Goal: Information Seeking & Learning: Learn about a topic

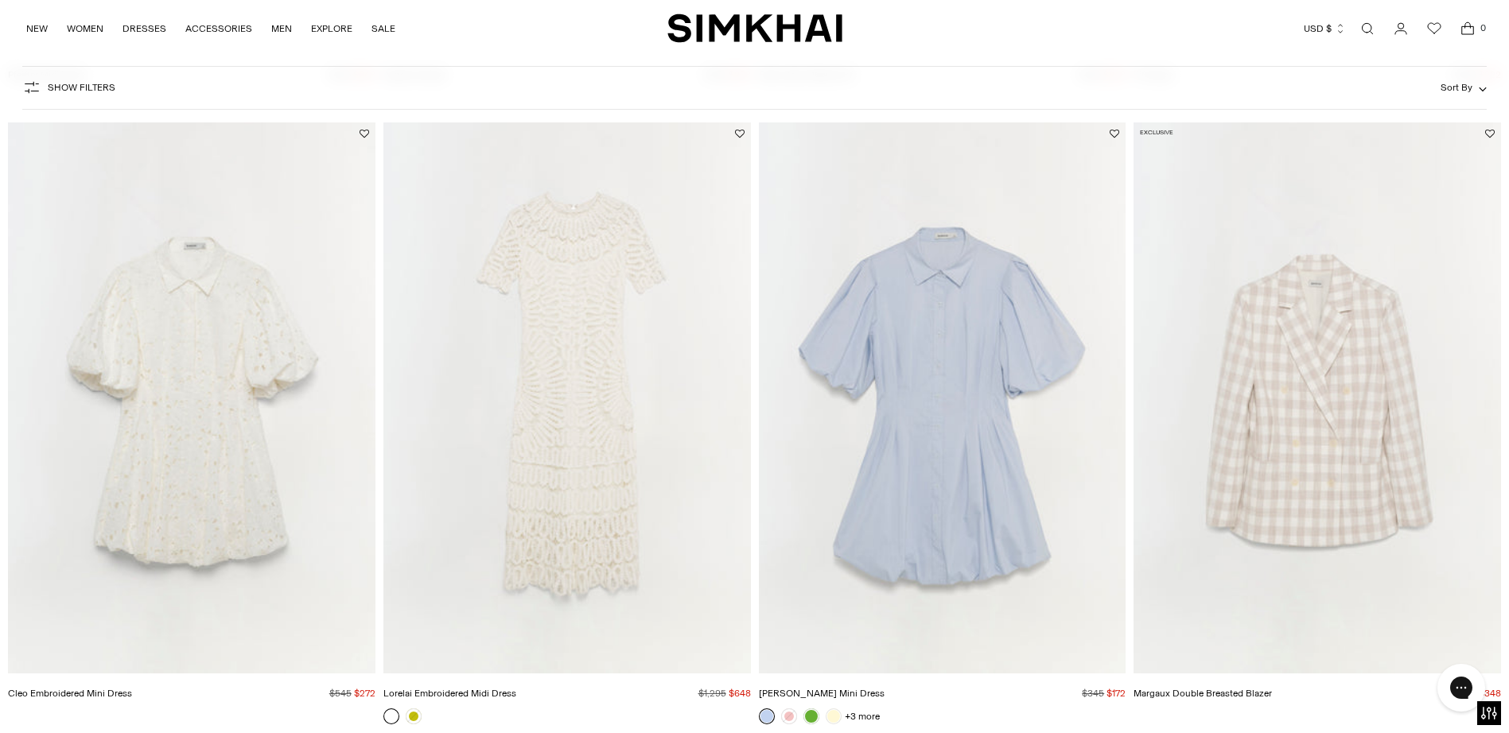
scroll to position [1432, 0]
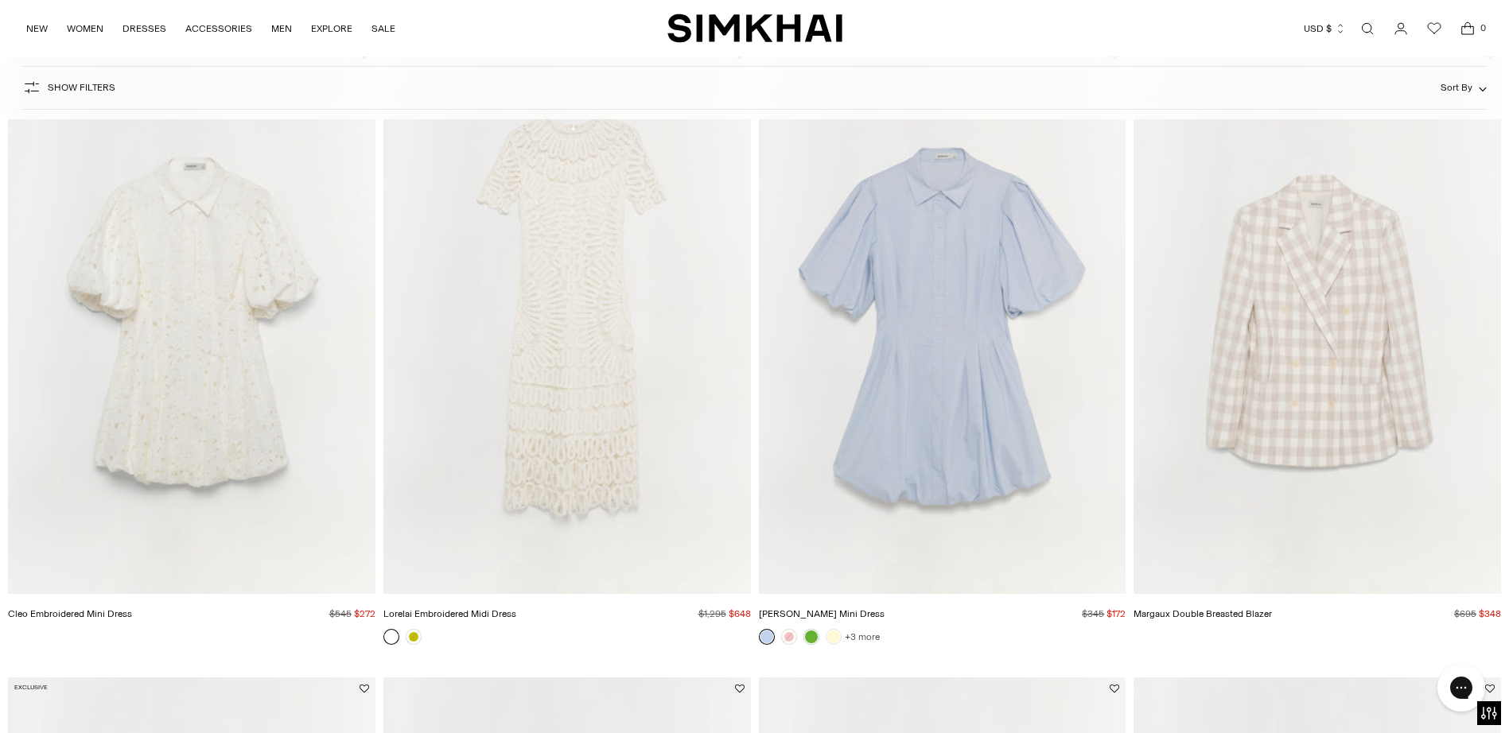
click at [866, 637] on link "+3 more" at bounding box center [862, 637] width 35 height 22
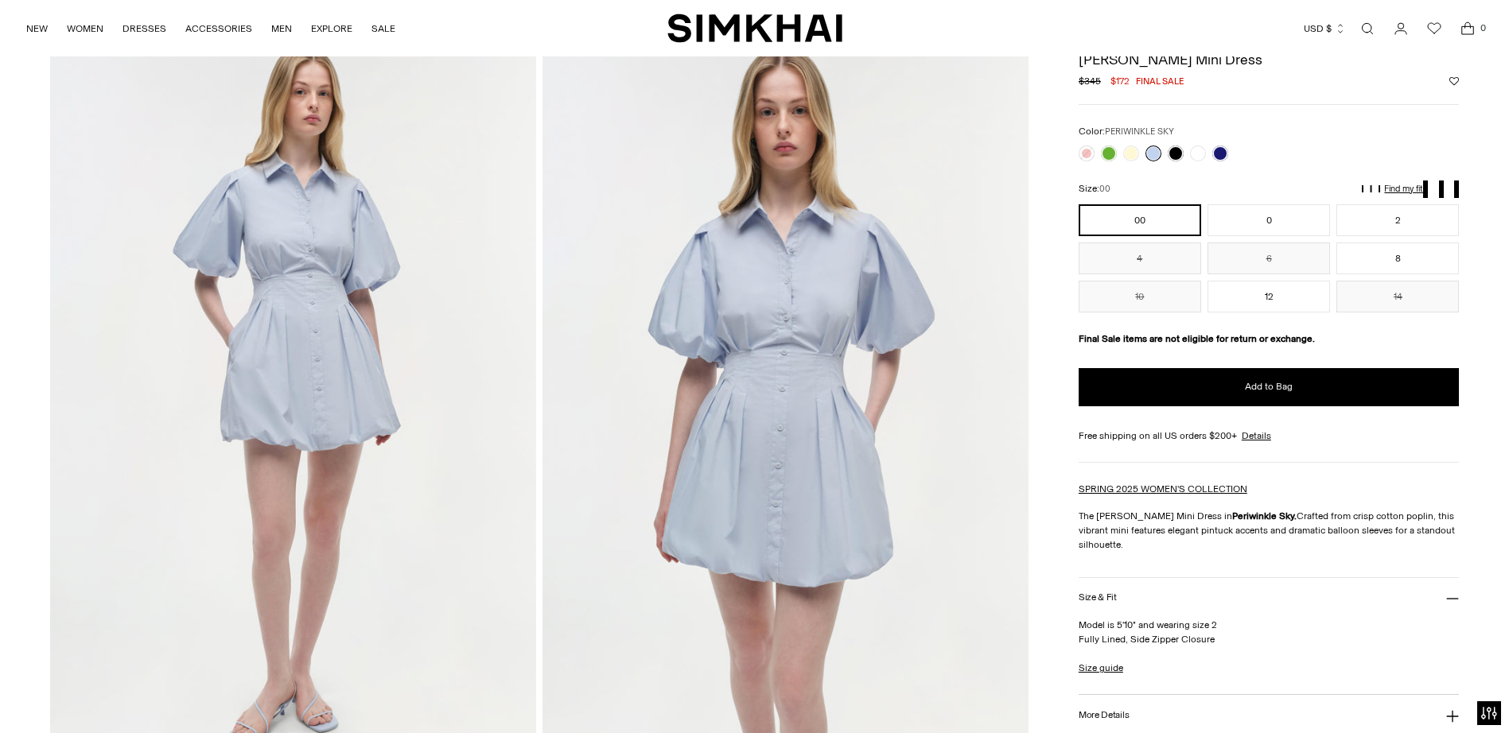
scroll to position [80, 0]
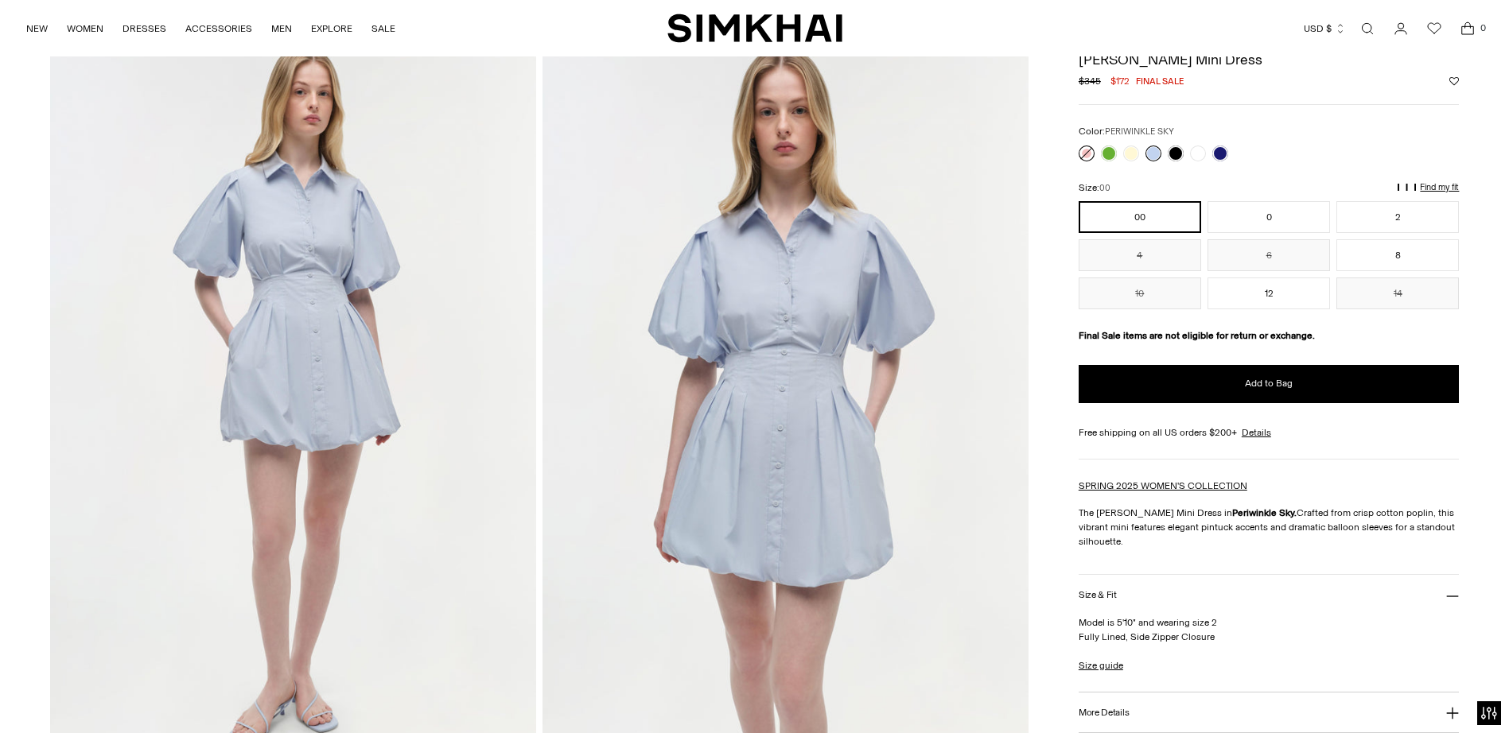
click at [1088, 155] on link at bounding box center [1087, 154] width 16 height 16
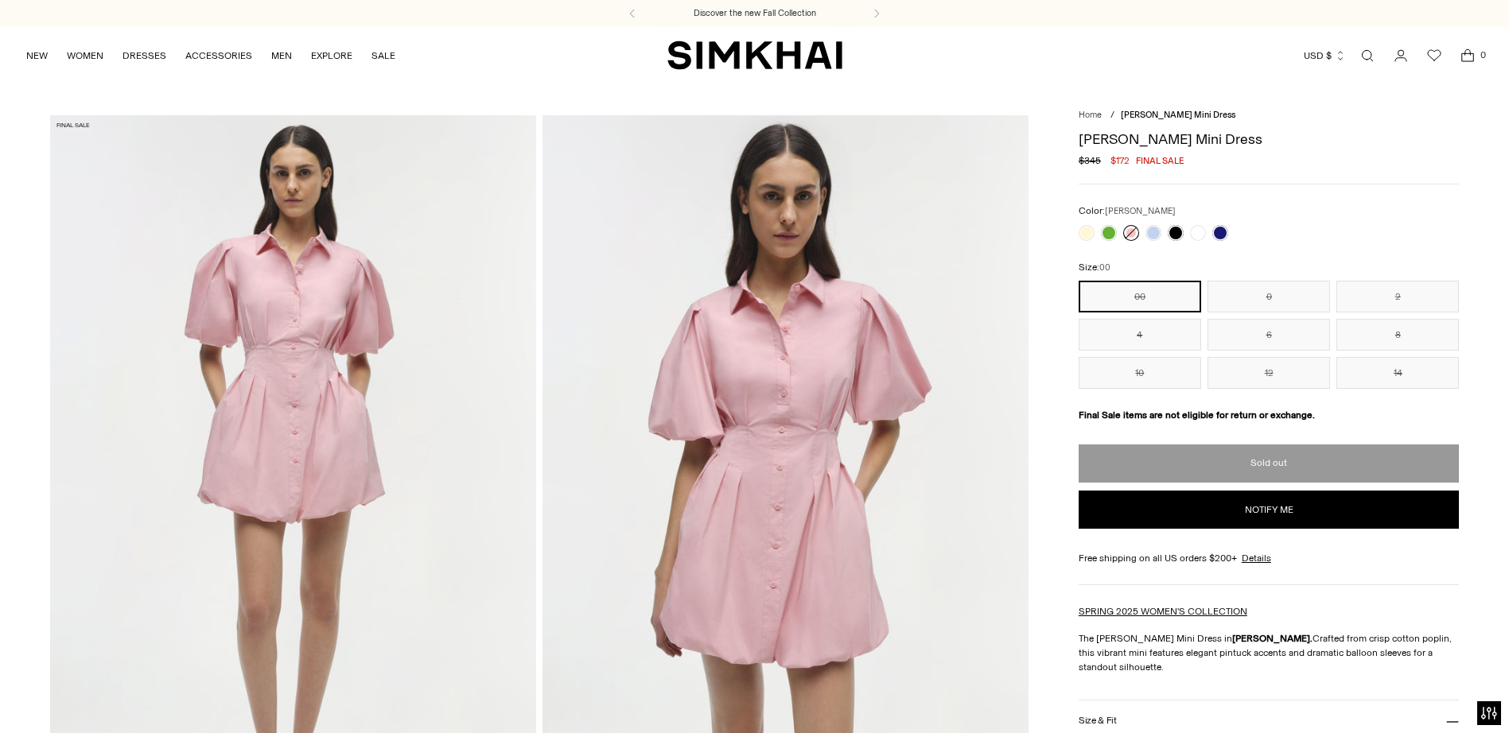
click at [1173, 234] on link at bounding box center [1176, 233] width 16 height 16
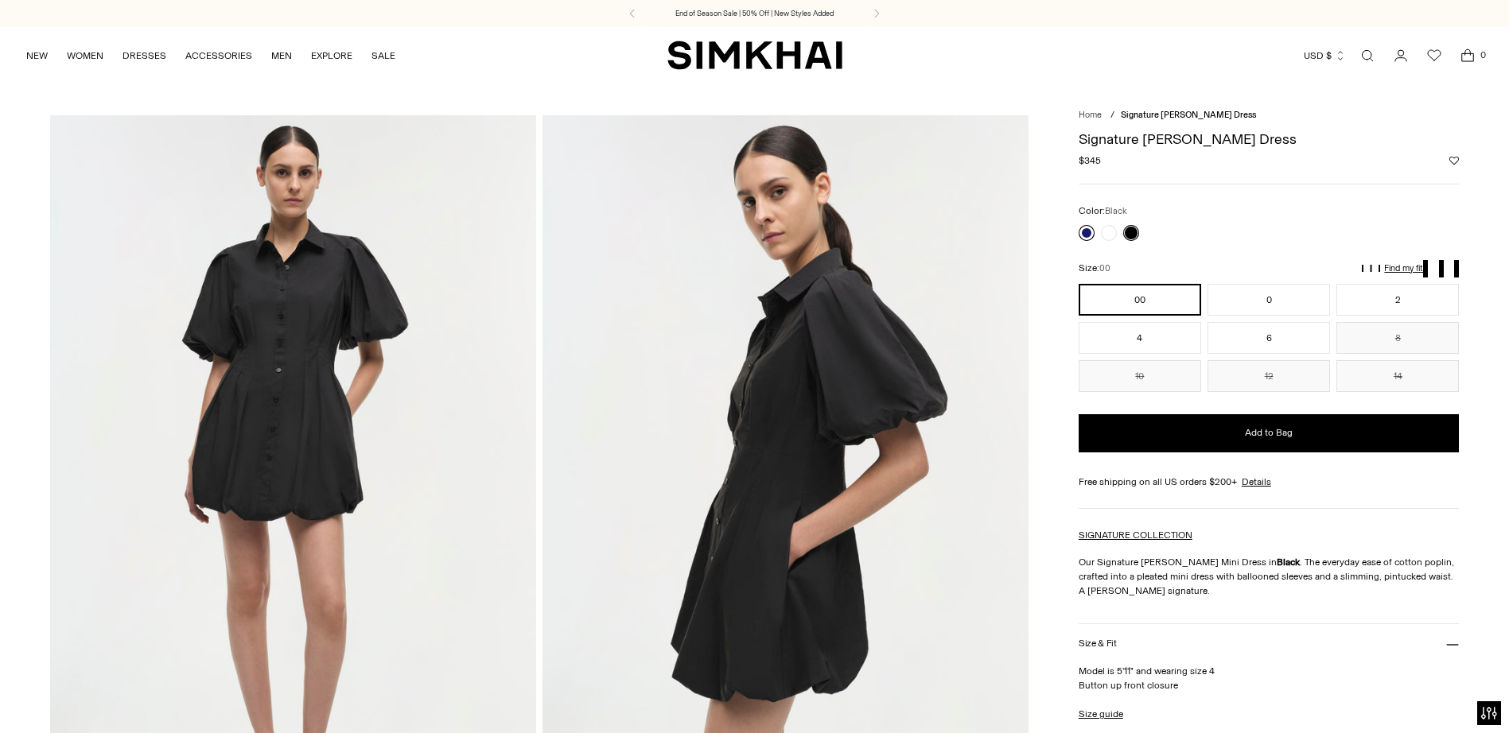
click at [1090, 236] on link at bounding box center [1087, 233] width 16 height 16
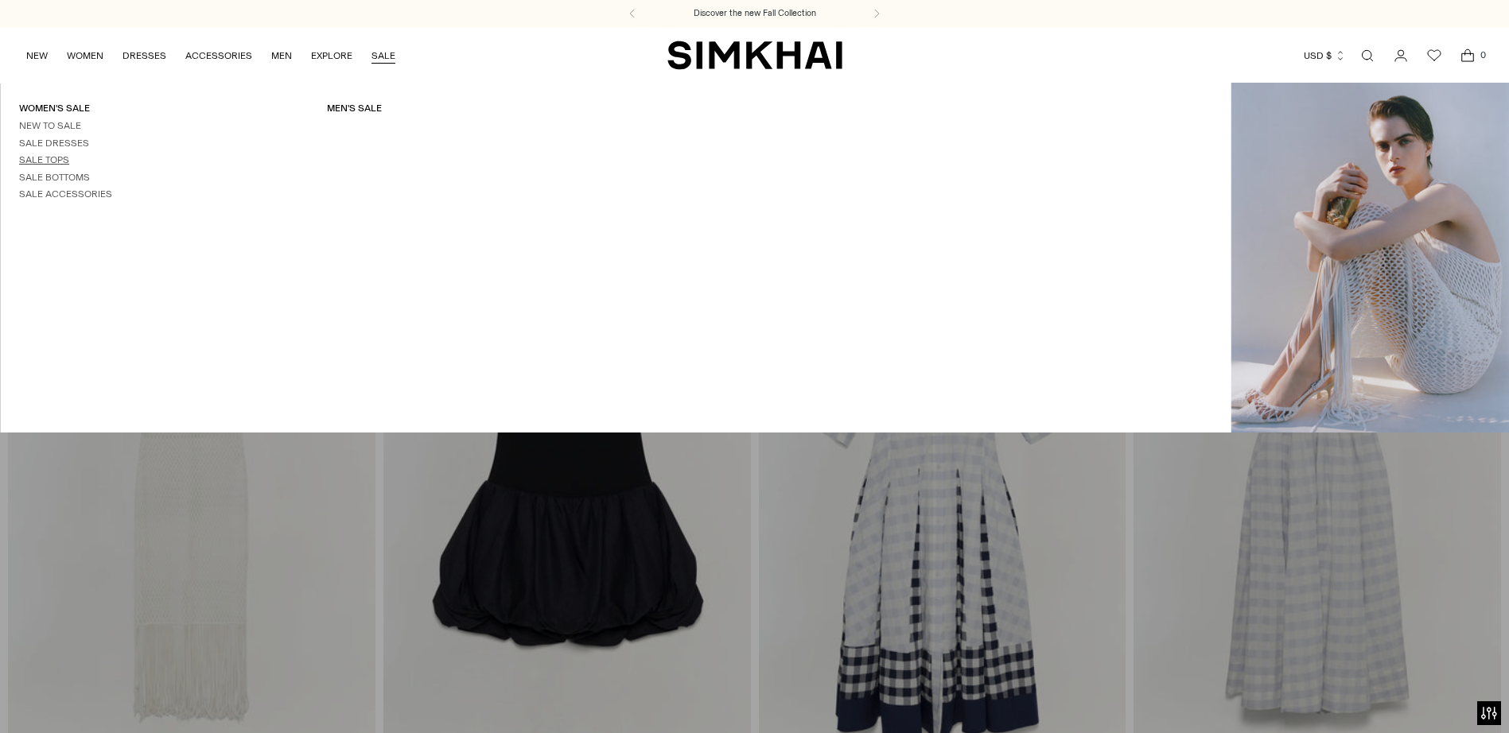
click at [54, 157] on link "Sale Tops" at bounding box center [44, 159] width 50 height 11
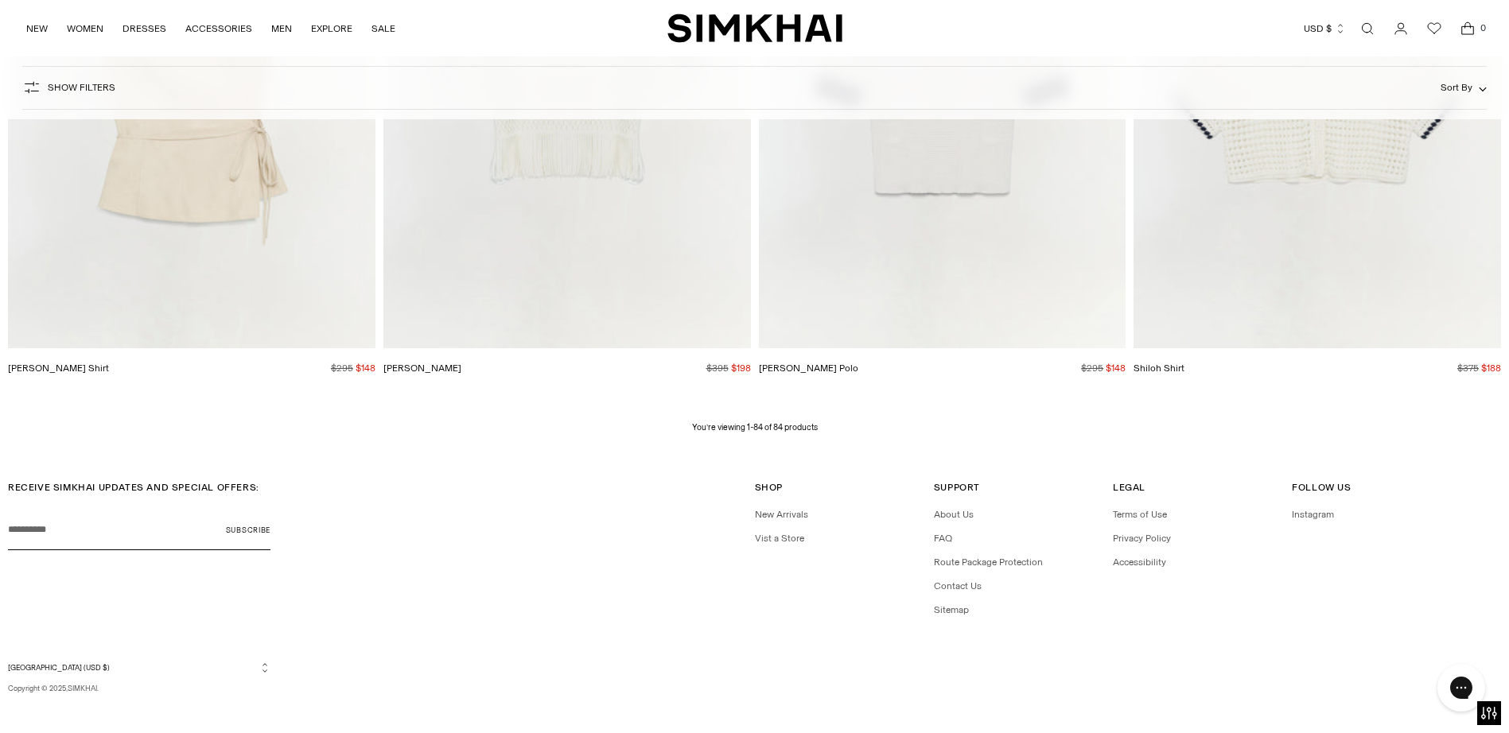
scroll to position [13030, 0]
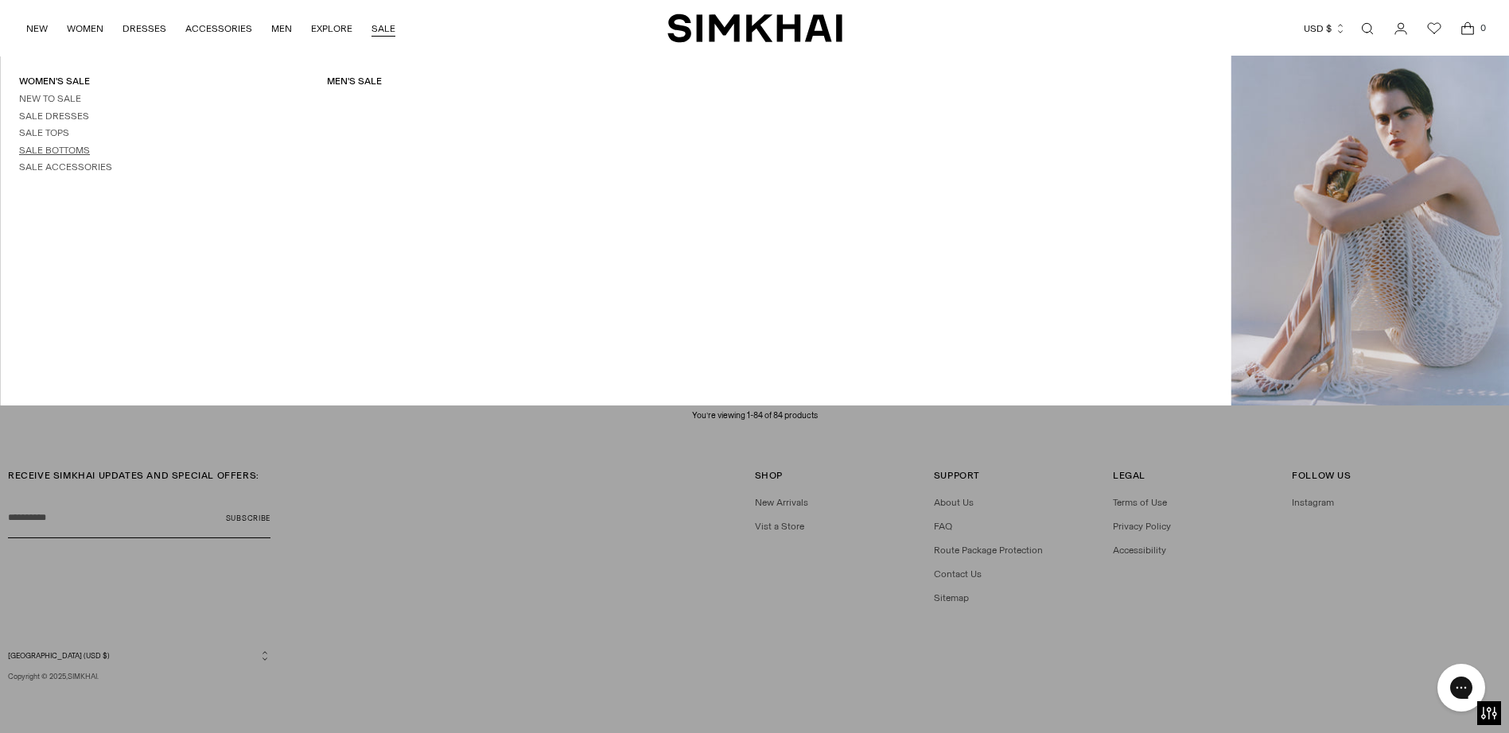
click at [66, 148] on link "Sale Bottoms" at bounding box center [54, 150] width 71 height 11
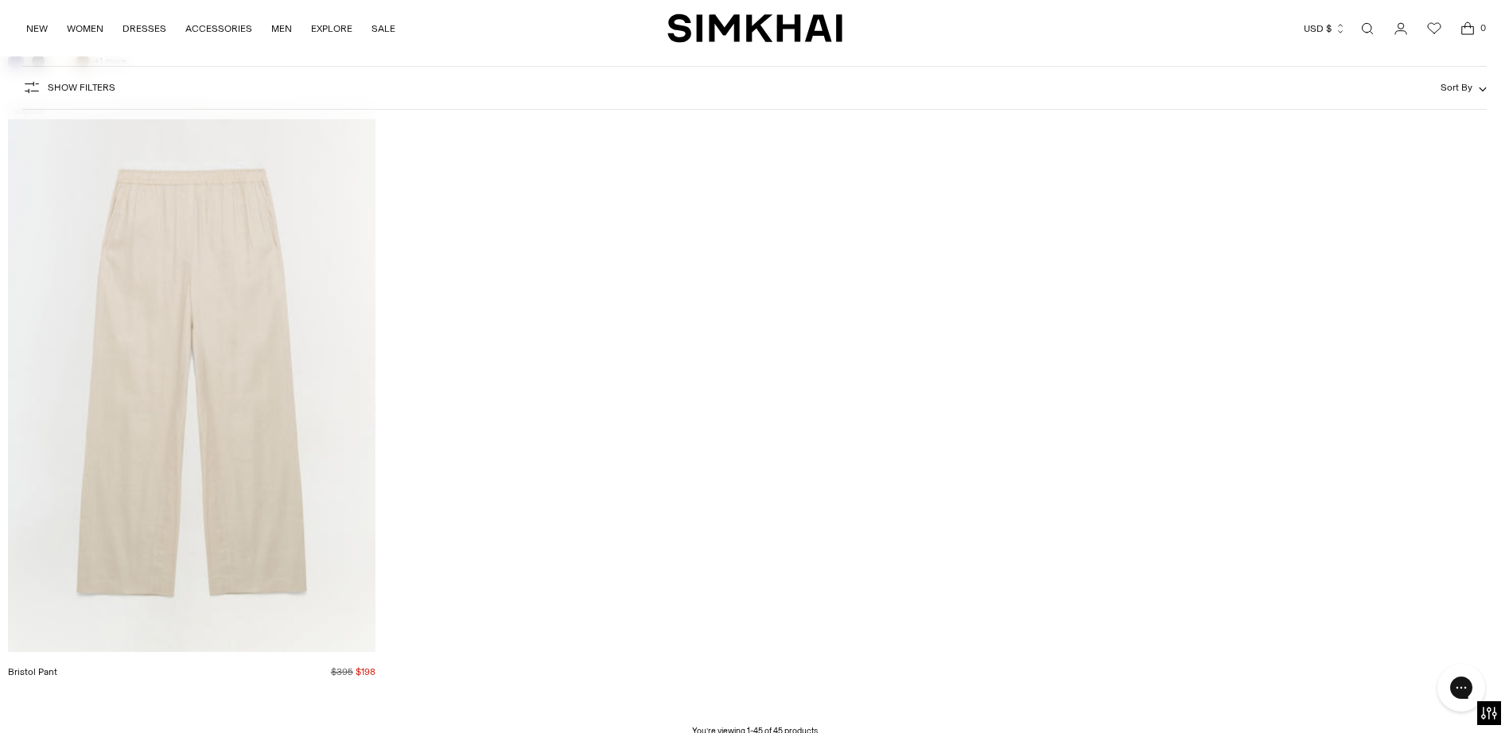
scroll to position [7159, 0]
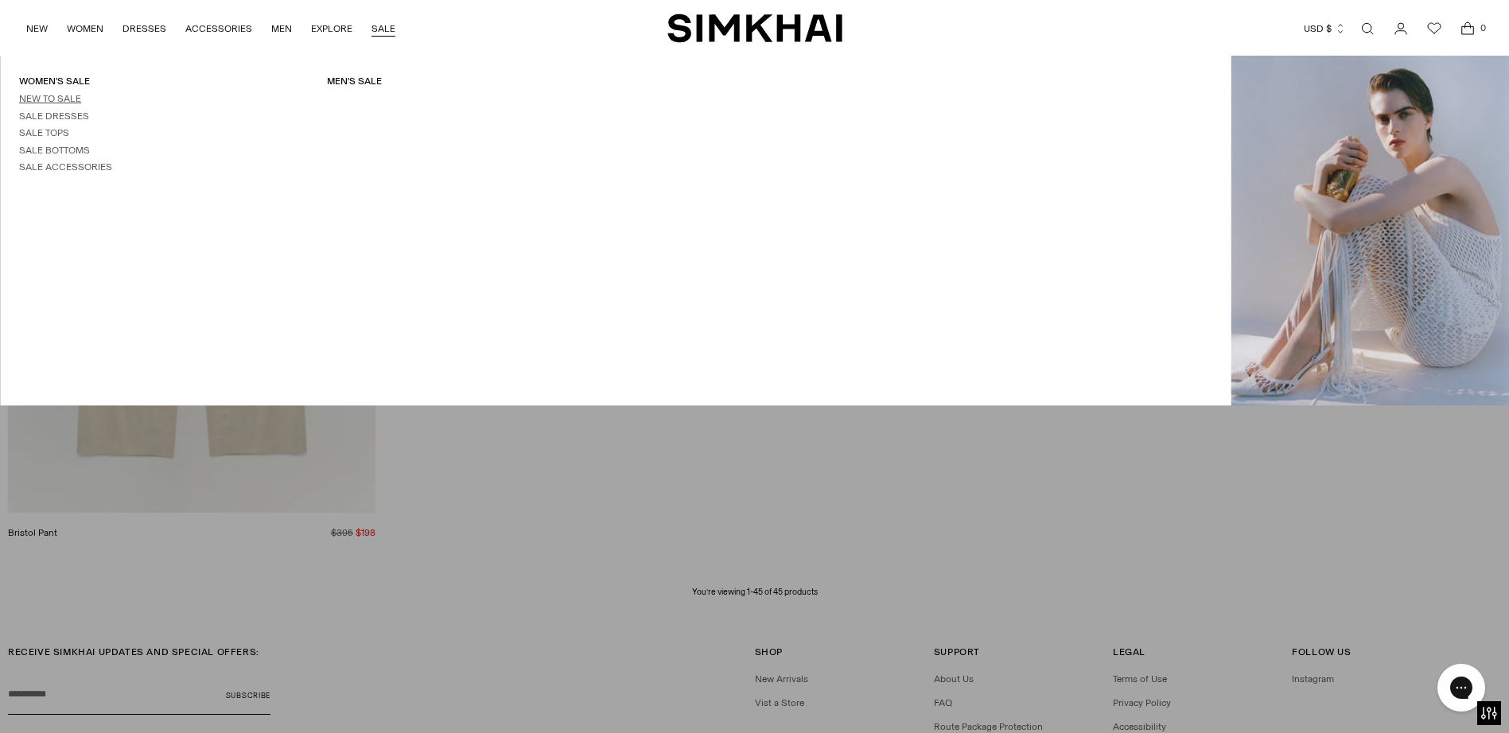
click at [66, 99] on link "New to Sale" at bounding box center [50, 98] width 62 height 11
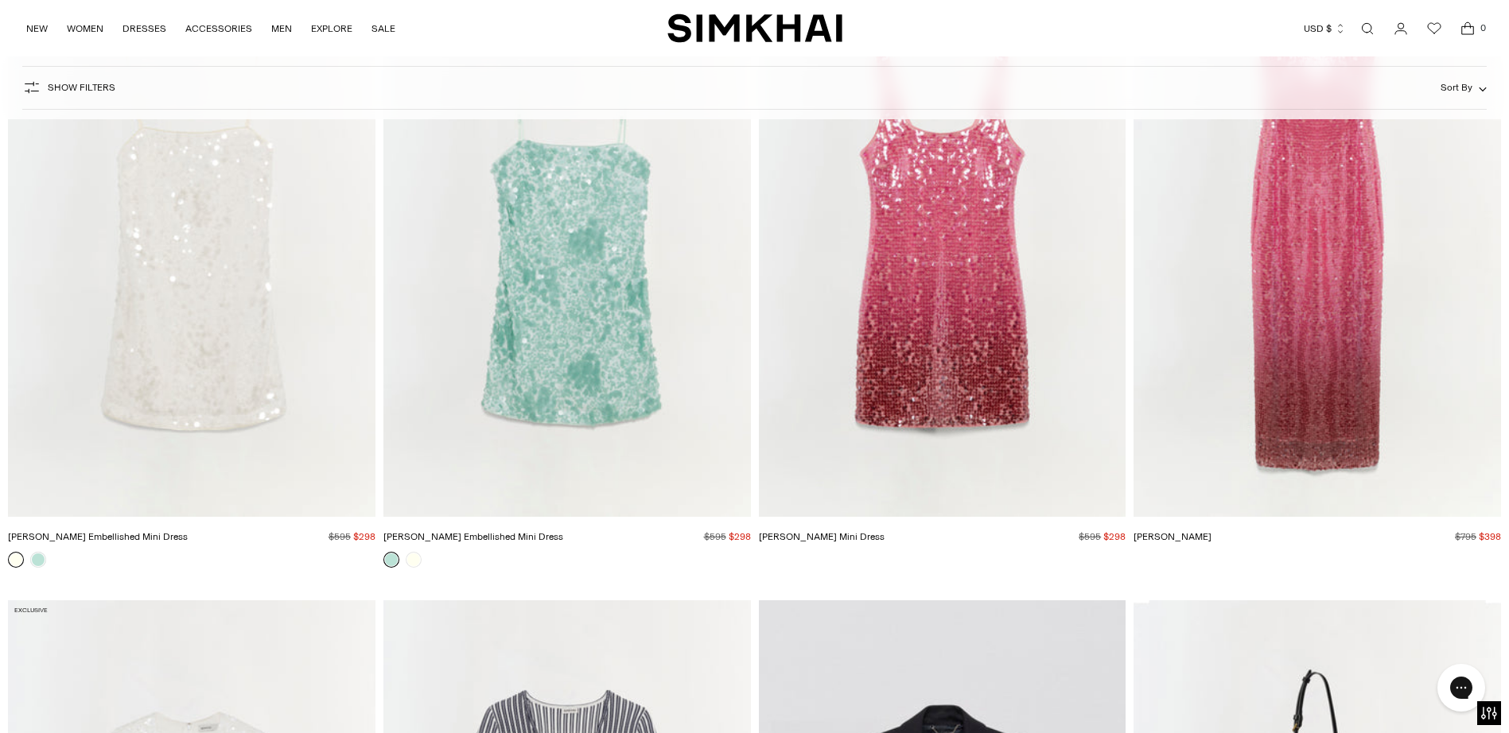
scroll to position [3876, 0]
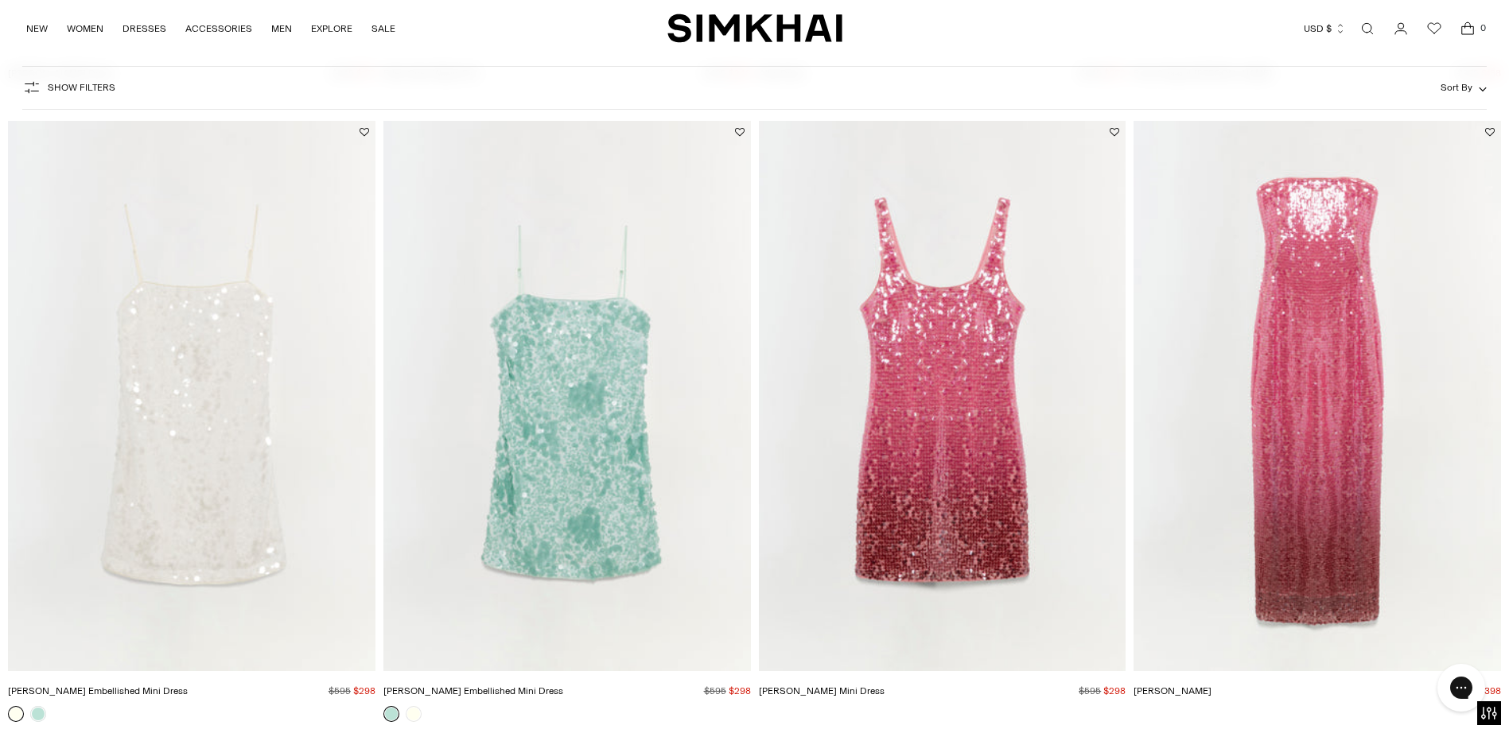
click at [0, 0] on img "Leilani Sequin Gown" at bounding box center [0, 0] width 0 height 0
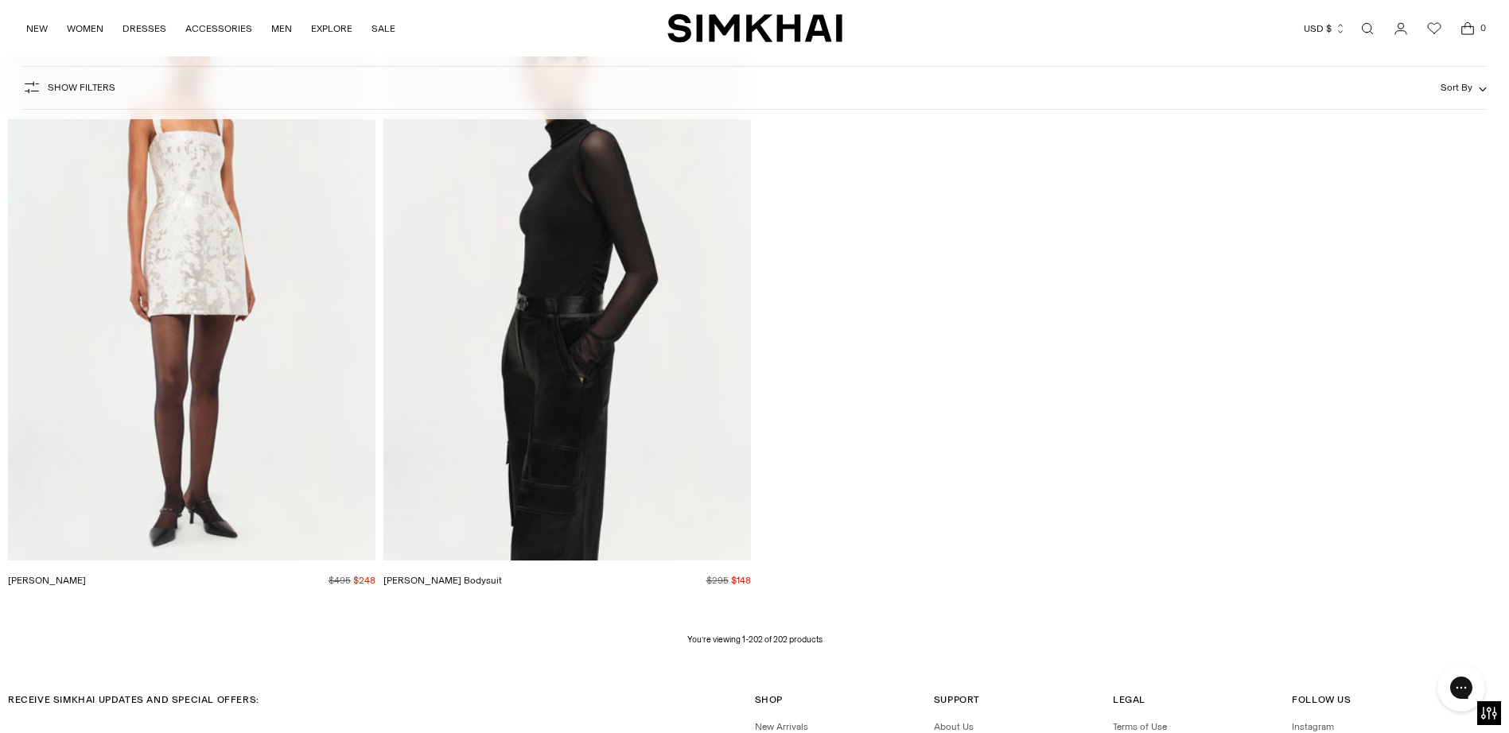
scroll to position [31746, 0]
